Goal: Information Seeking & Learning: Learn about a topic

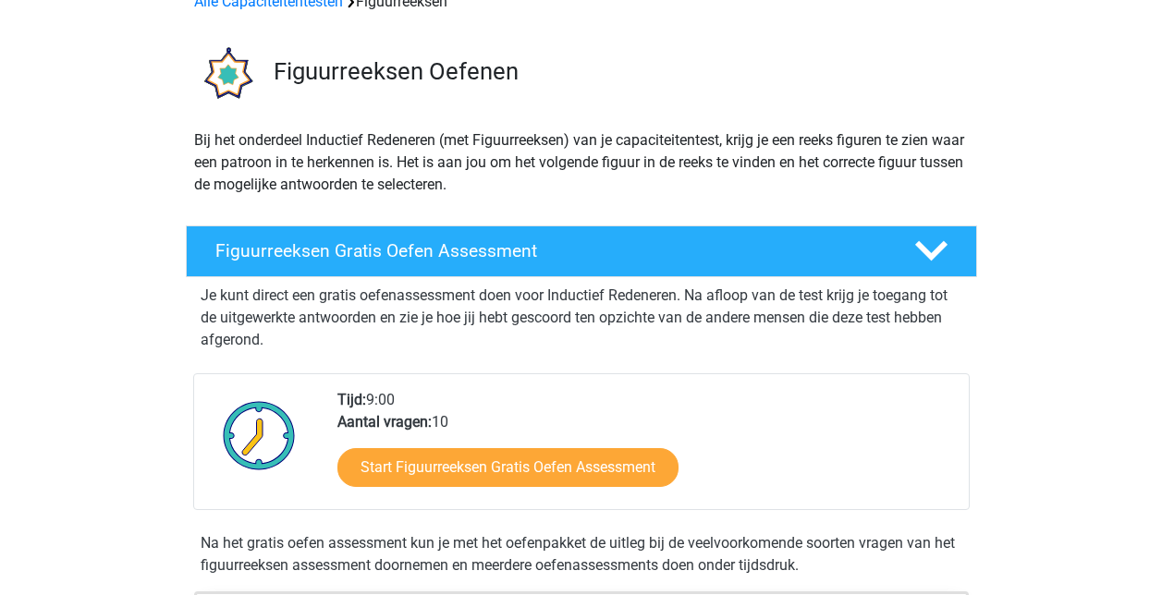
scroll to position [185, 0]
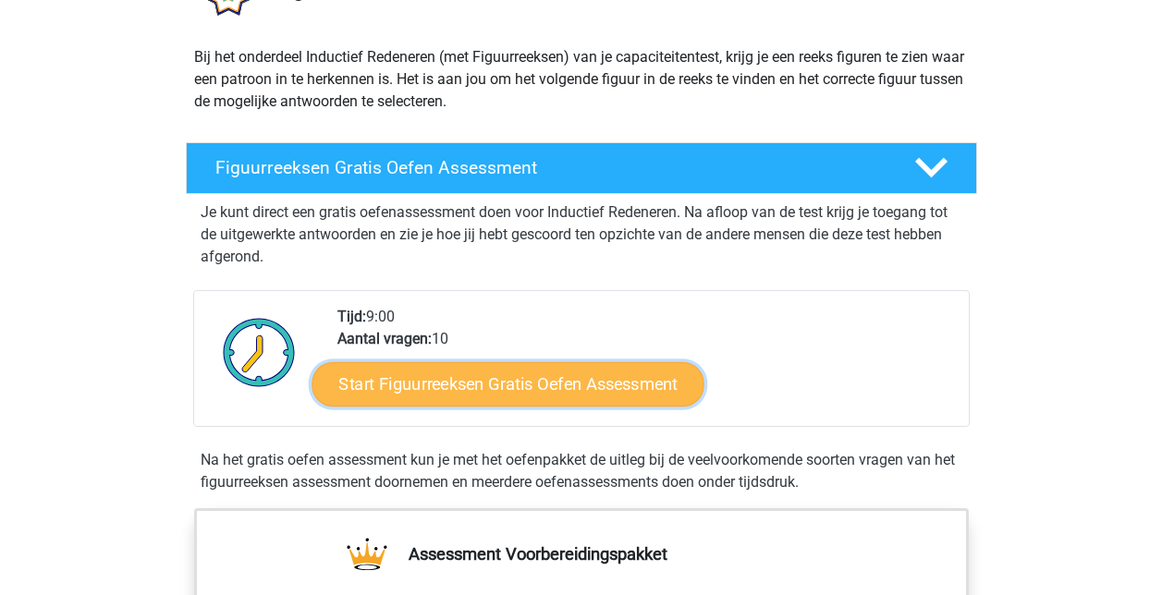
click at [597, 381] on link "Start Figuurreeksen Gratis Oefen Assessment" at bounding box center [507, 383] width 392 height 44
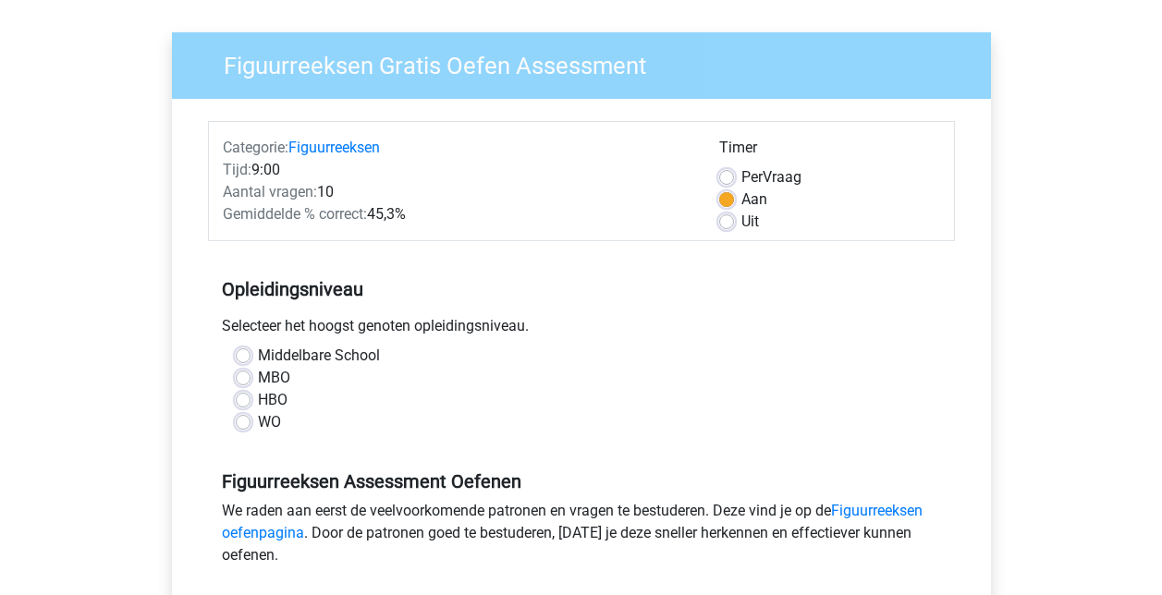
scroll to position [185, 0]
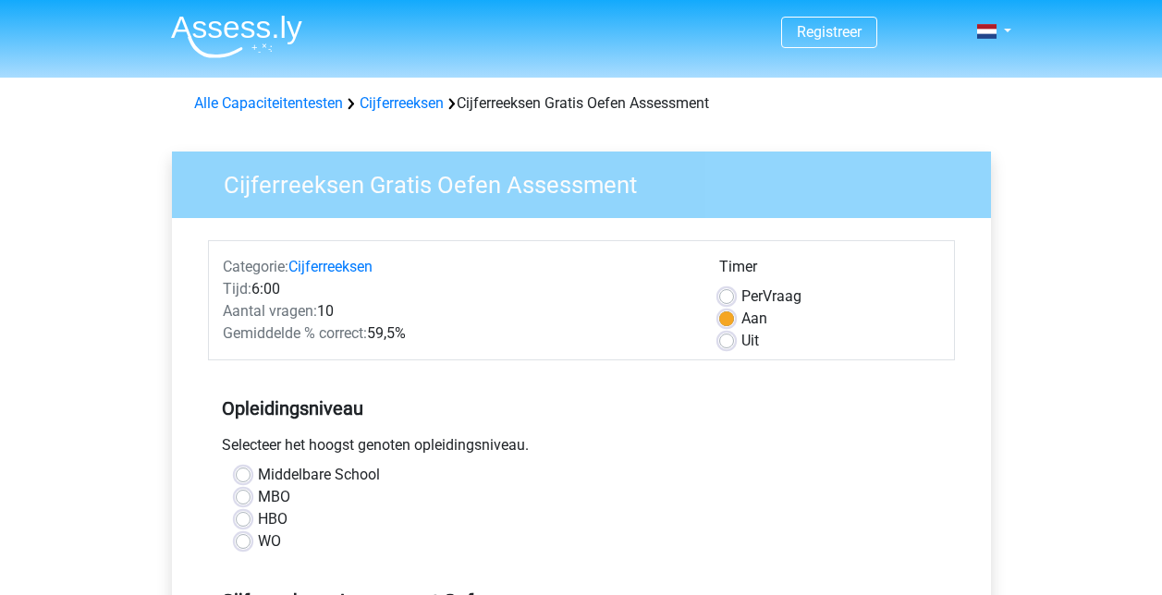
scroll to position [92, 0]
